Goal: Information Seeking & Learning: Understand process/instructions

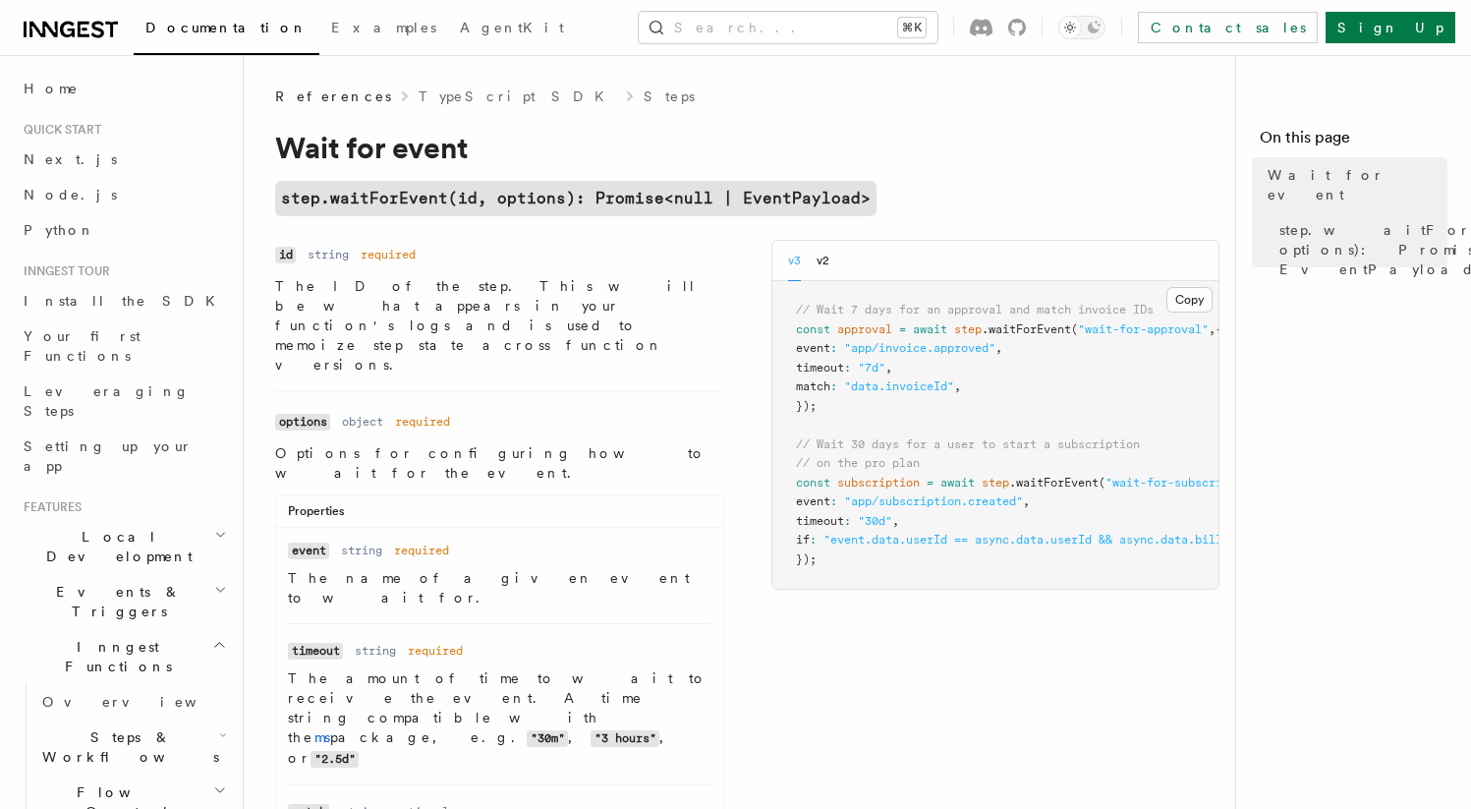
click at [911, 583] on pre "// Wait 7 days for an approval and match invoice IDs const approval = await ste…" at bounding box center [995, 435] width 447 height 308
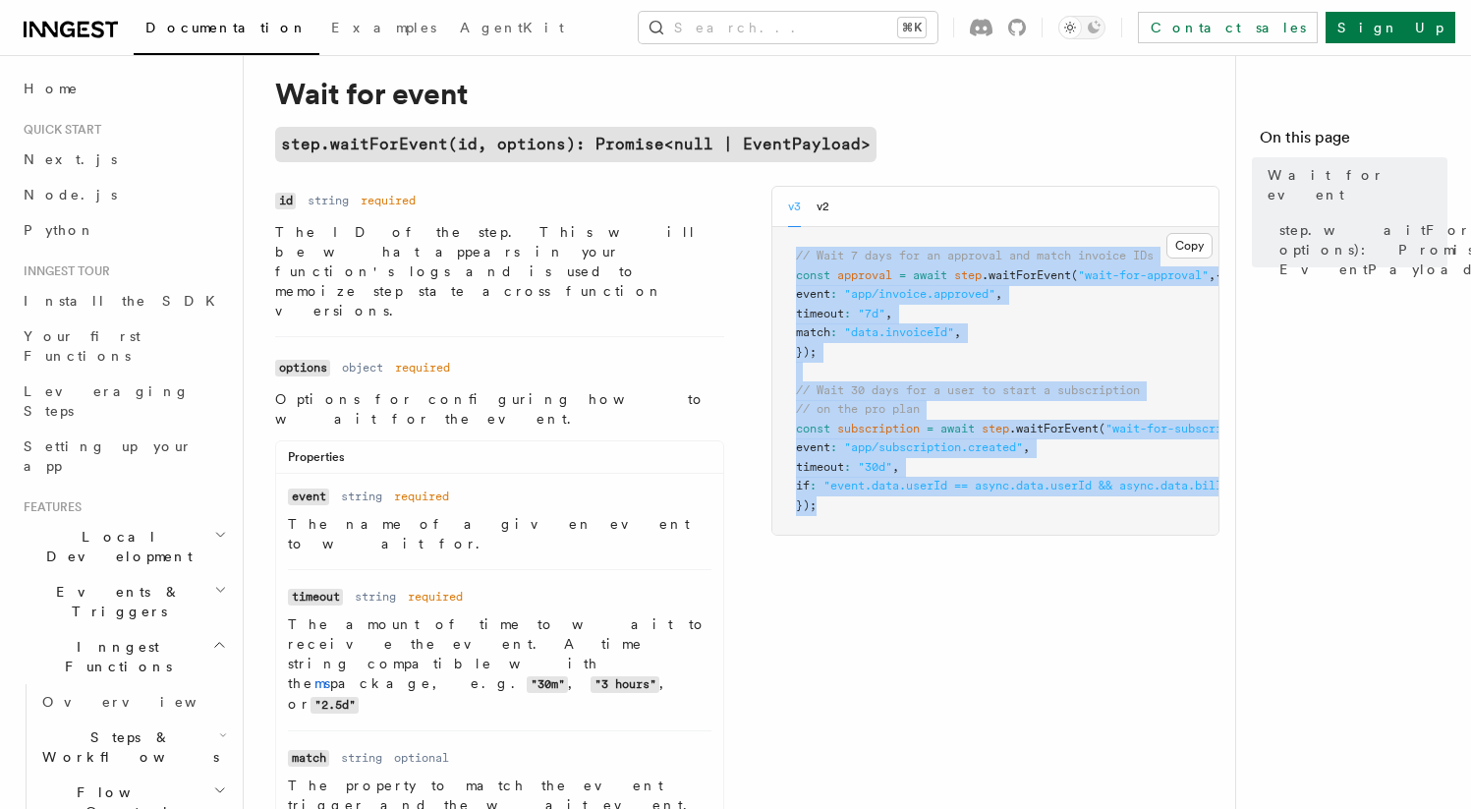
drag, startPoint x: 868, startPoint y: 504, endPoint x: 787, endPoint y: 253, distance: 263.2
click at [787, 253] on pre "// Wait 7 days for an approval and match invoice IDs const approval = await ste…" at bounding box center [995, 381] width 447 height 308
copy code "// Wait 7 days for an approval and match invoice IDs const approval = await ste…"
click at [1015, 352] on pre "// Wait 7 days for an approval and match invoice IDs const approval = await ste…" at bounding box center [995, 381] width 447 height 308
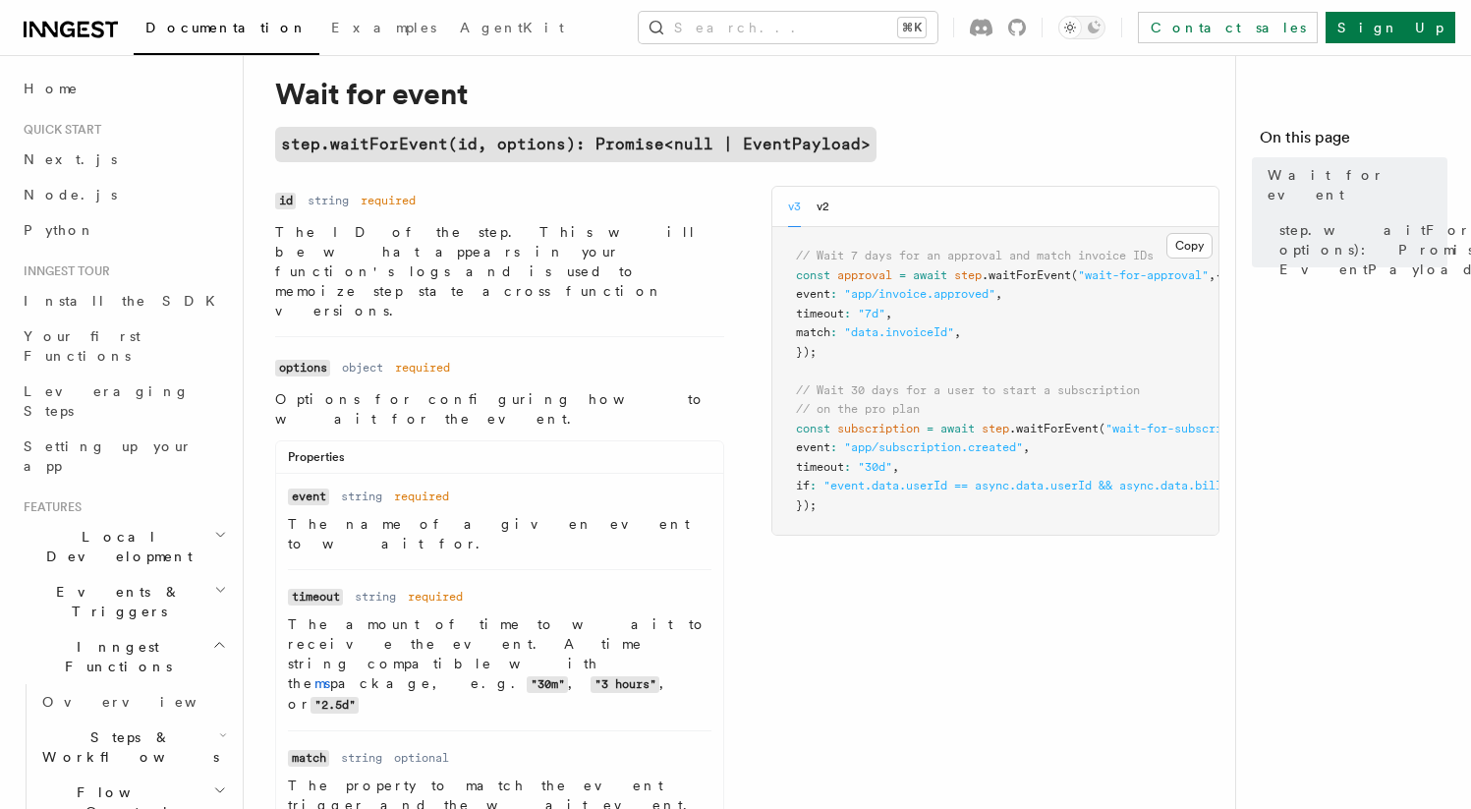
drag, startPoint x: 973, startPoint y: 532, endPoint x: 991, endPoint y: 526, distance: 19.6
click at [991, 526] on pre "// Wait 7 days for an approval and match invoice IDs const approval = await ste…" at bounding box center [995, 381] width 447 height 308
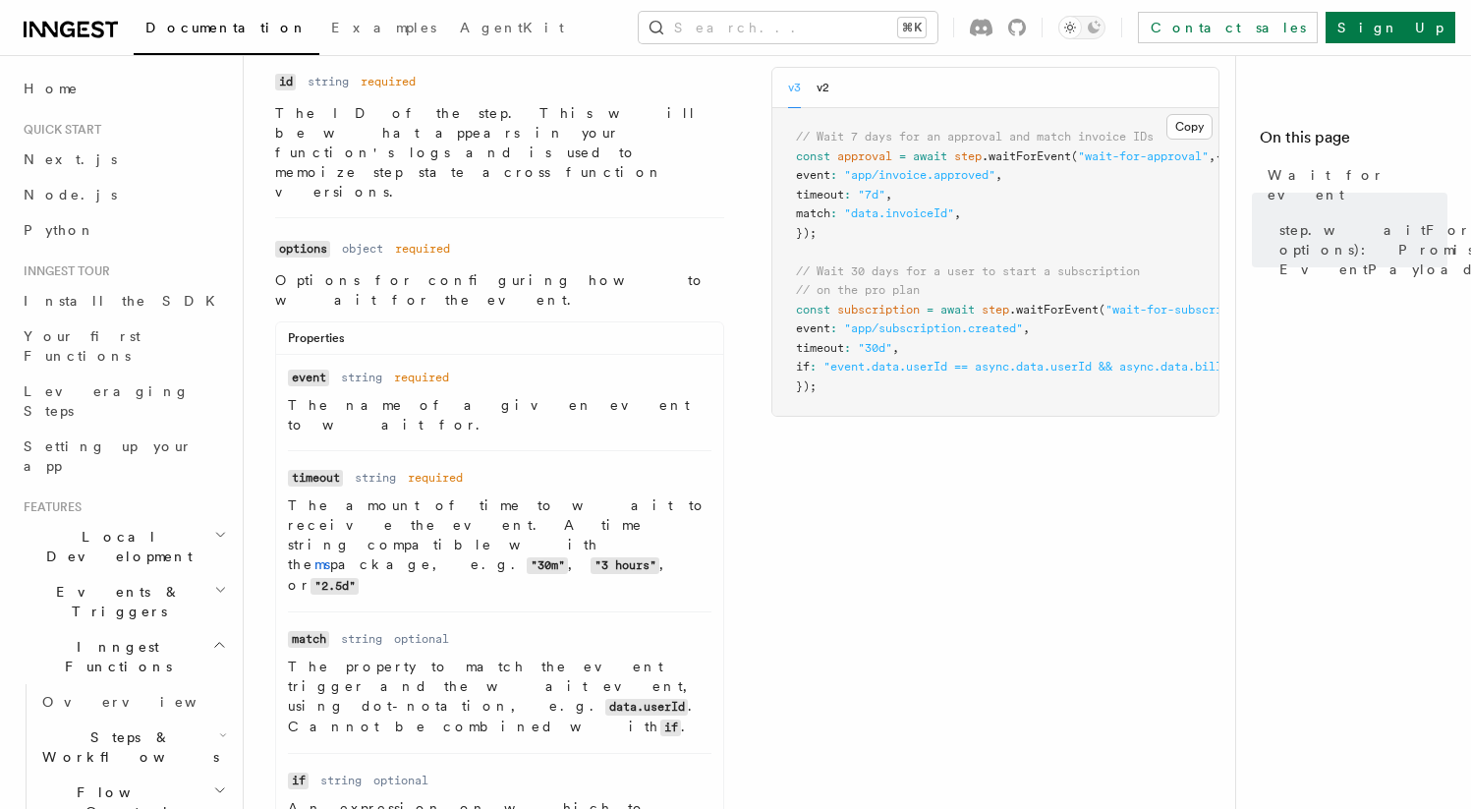
scroll to position [178, 0]
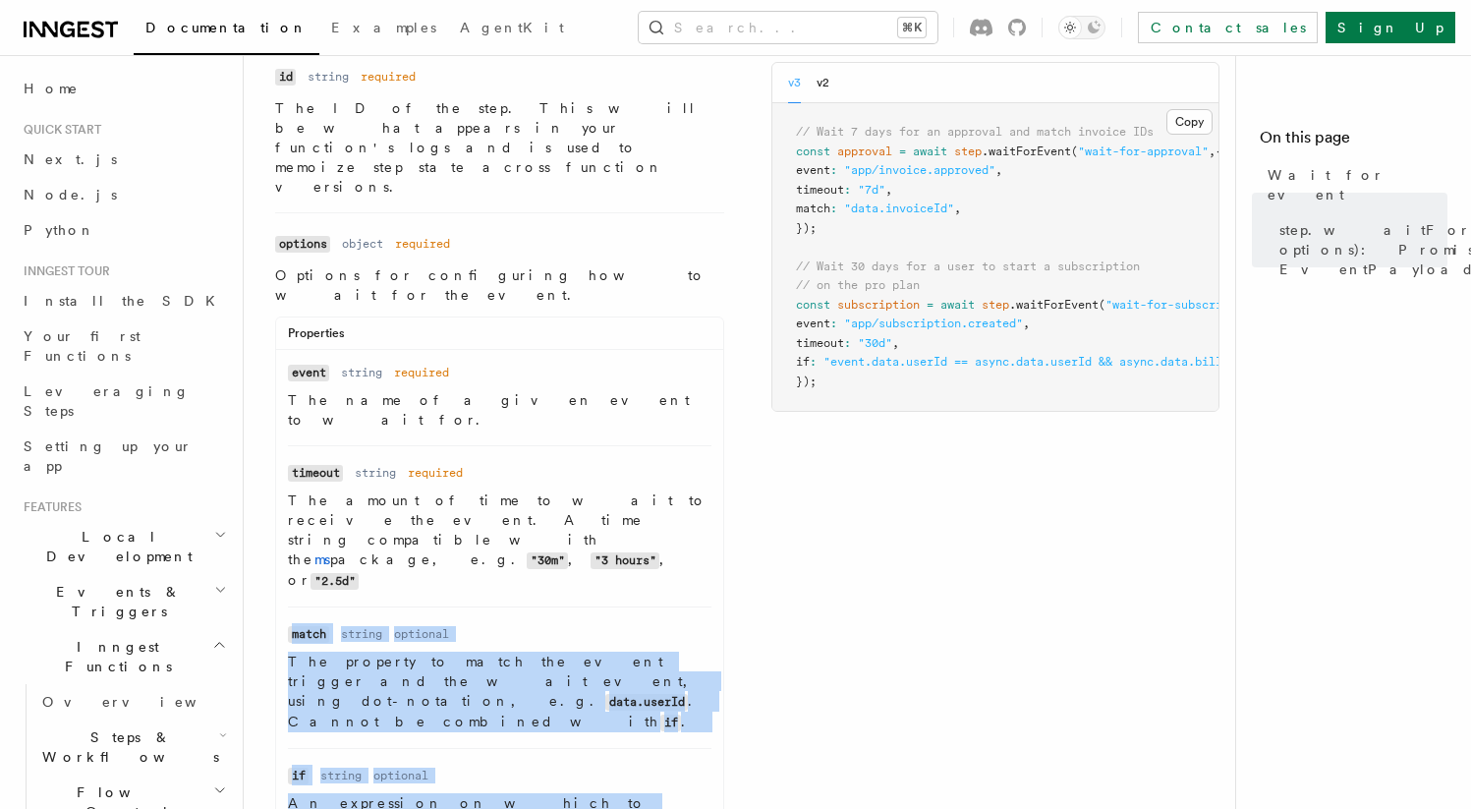
copy ul "match Type string Required optional Description The property to match the event…"
drag, startPoint x: 394, startPoint y: 650, endPoint x: 284, endPoint y: 475, distance: 207.5
click at [284, 475] on ul "Name event Type string Required required Description The name of a given event …" at bounding box center [499, 745] width 447 height 766
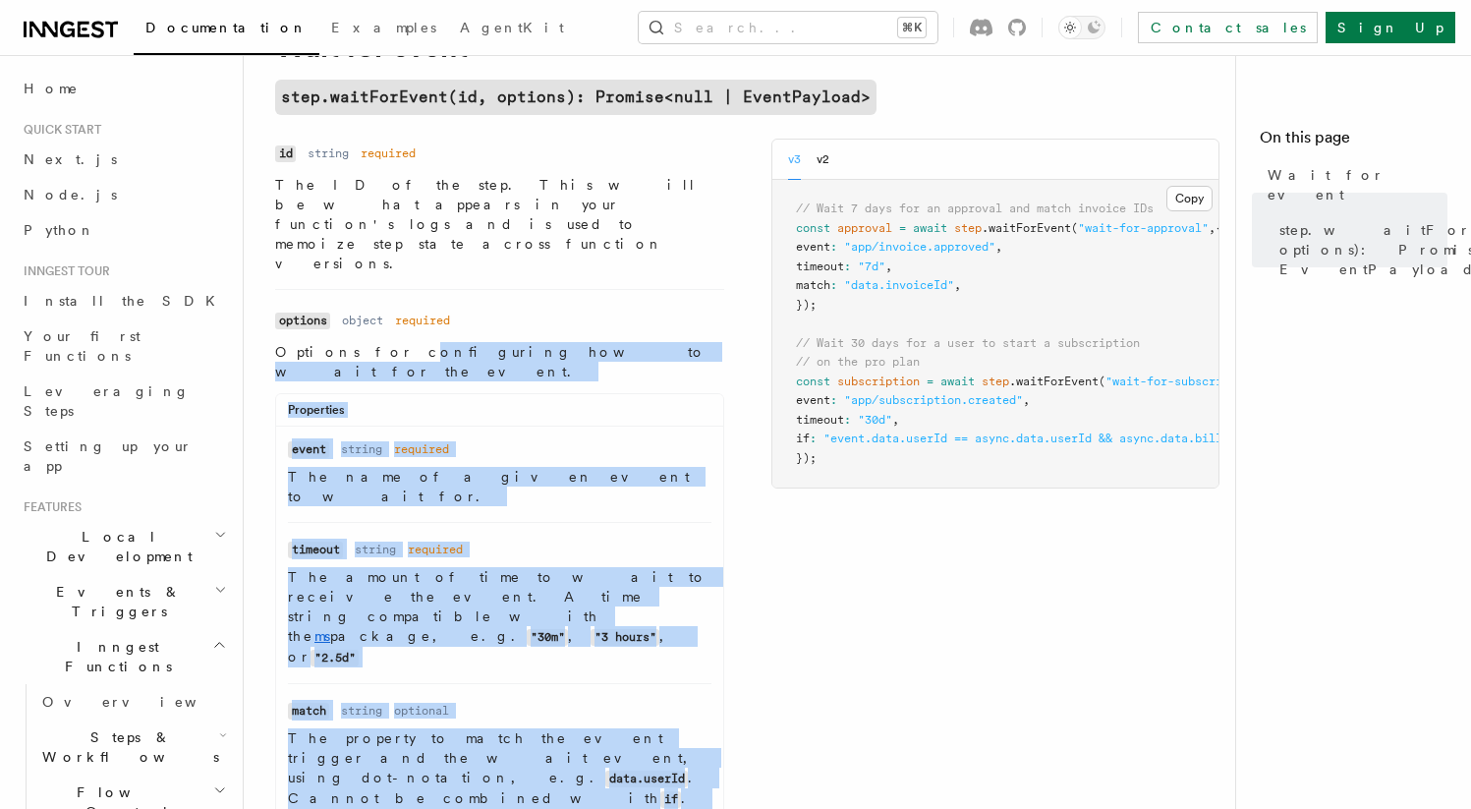
scroll to position [72, 0]
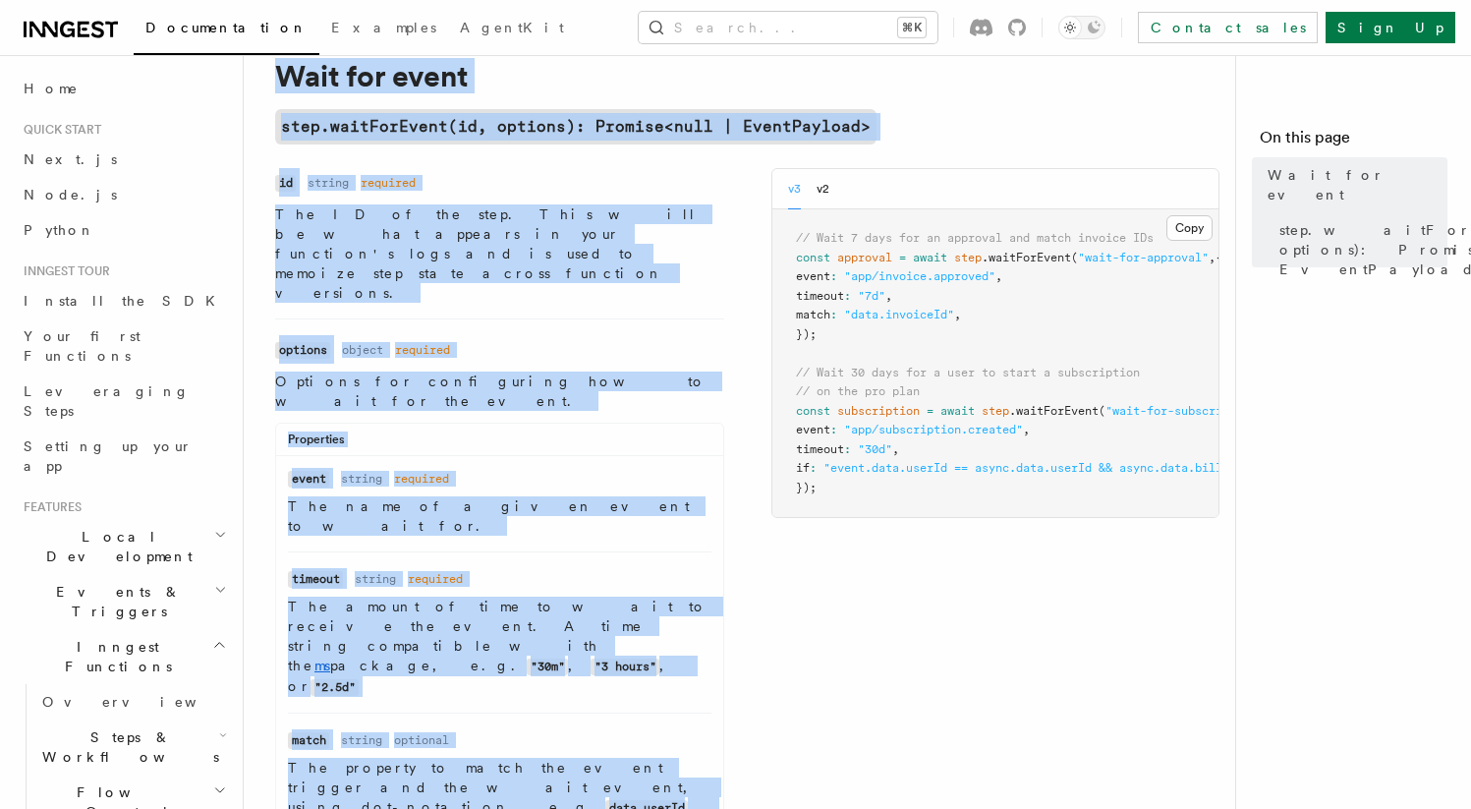
drag, startPoint x: 560, startPoint y: 577, endPoint x: 273, endPoint y: 76, distance: 577.4
copy article "Wait for event step.waitForEvent(id, options): Promise<null | EventPayload> Nam…"
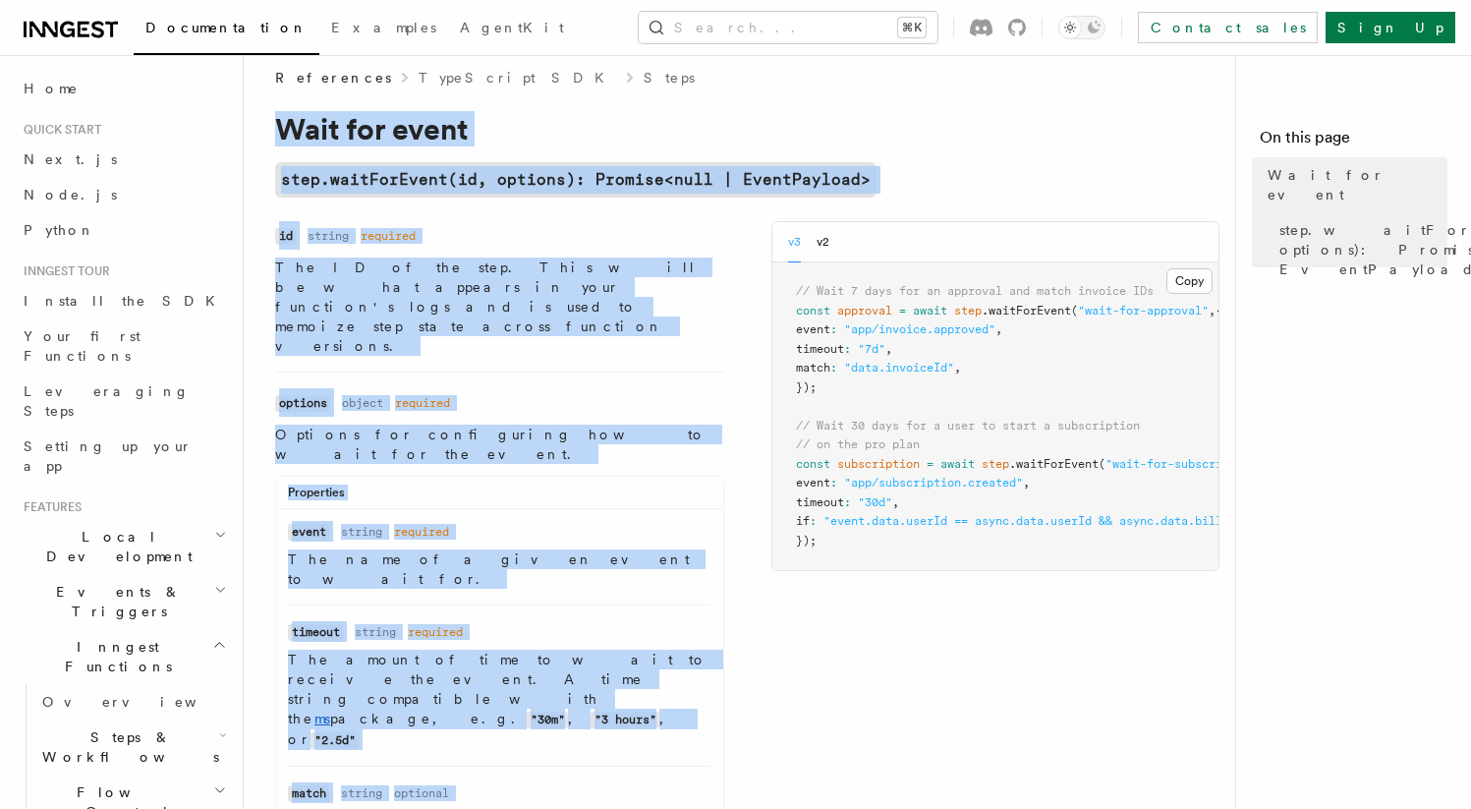
scroll to position [0, 0]
